Goal: Register for event/course

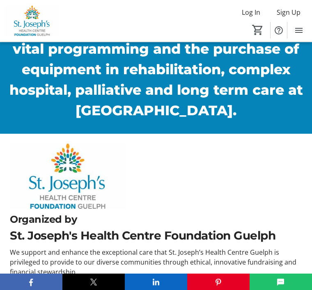
scroll to position [751, 0]
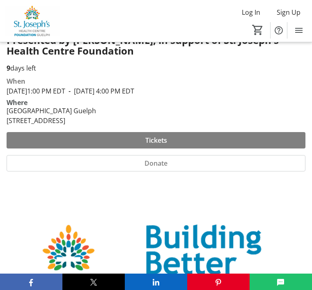
click at [170, 137] on span at bounding box center [156, 140] width 299 height 20
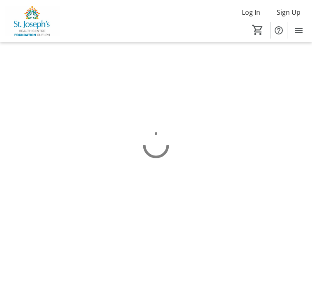
scroll to position [26, 0]
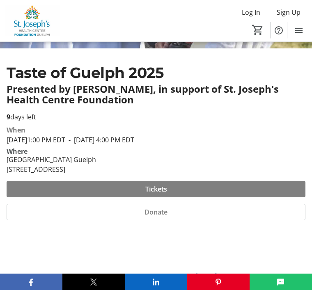
scroll to position [169, 0]
click at [163, 185] on span "Tickets" at bounding box center [156, 189] width 22 height 10
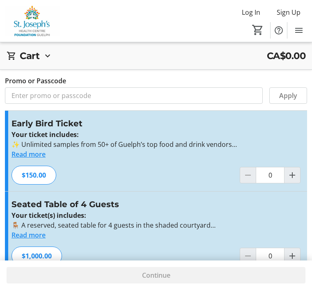
click at [34, 152] on button "Read more" at bounding box center [28, 154] width 34 height 10
